Goal: Go to known website: Access a specific website the user already knows

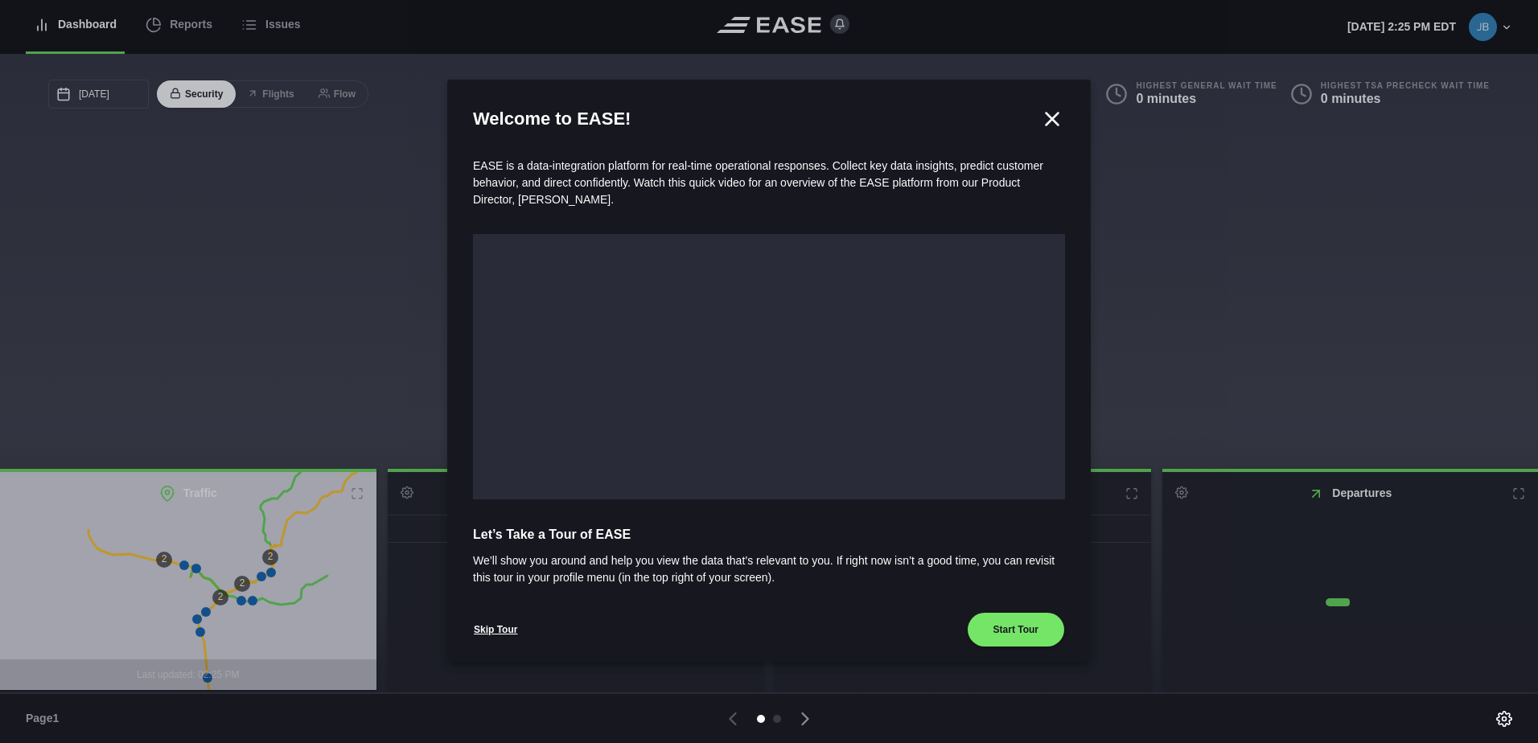
click at [1047, 119] on icon at bounding box center [1052, 119] width 24 height 24
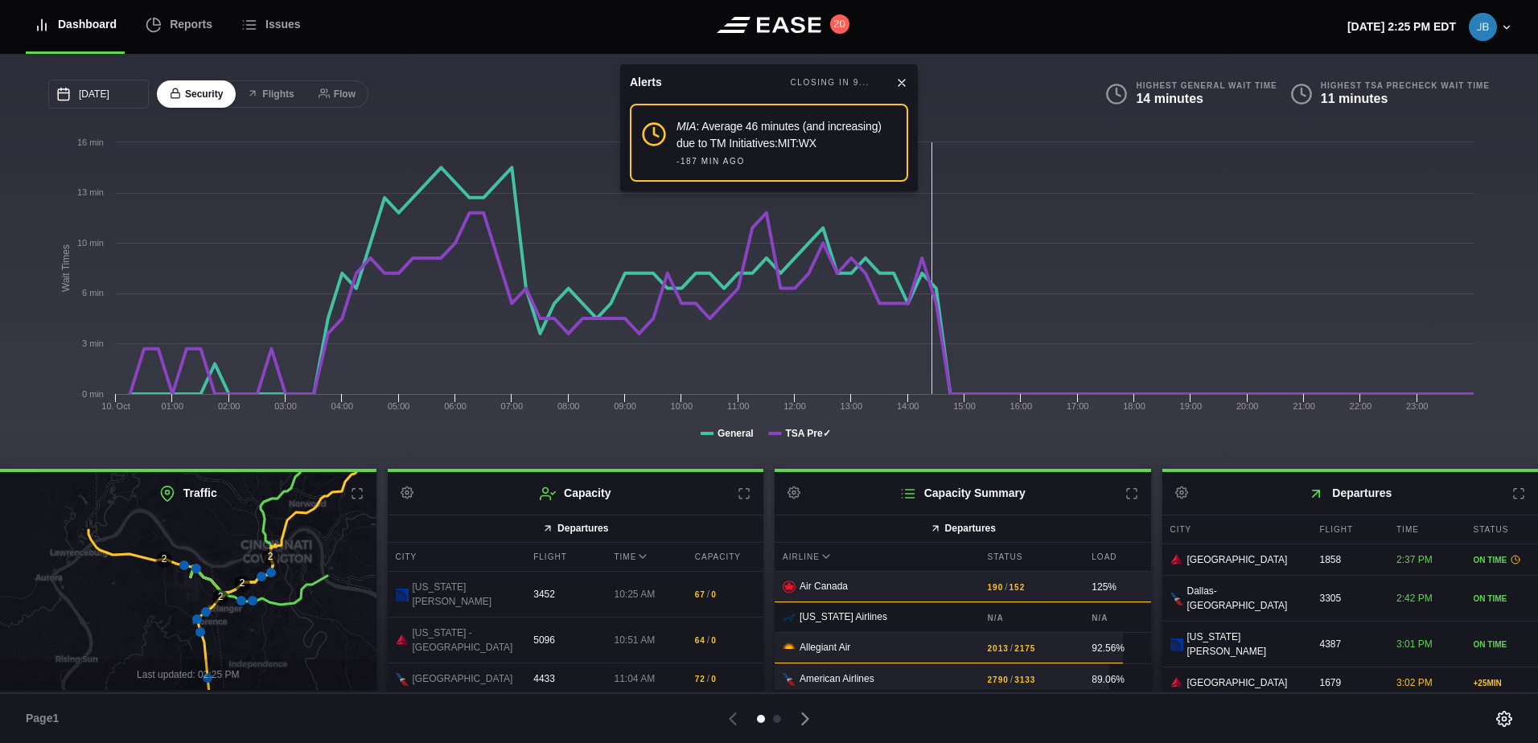
click at [904, 81] on icon at bounding box center [901, 82] width 13 height 13
